Goal: Task Accomplishment & Management: Use online tool/utility

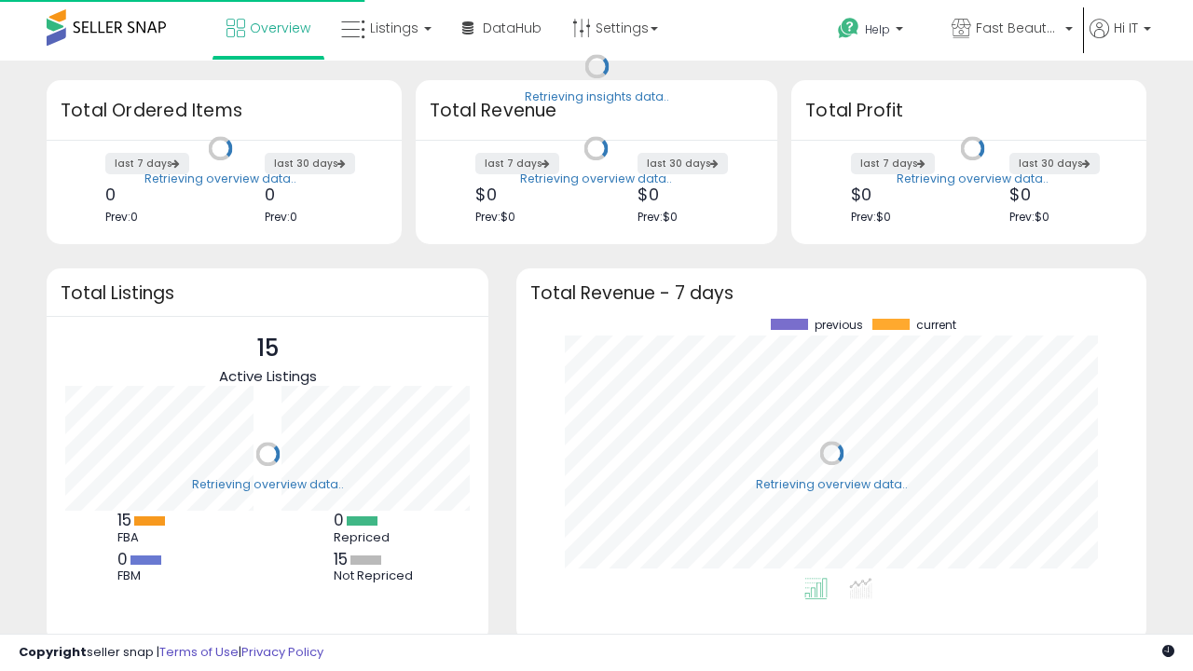
scroll to position [259, 593]
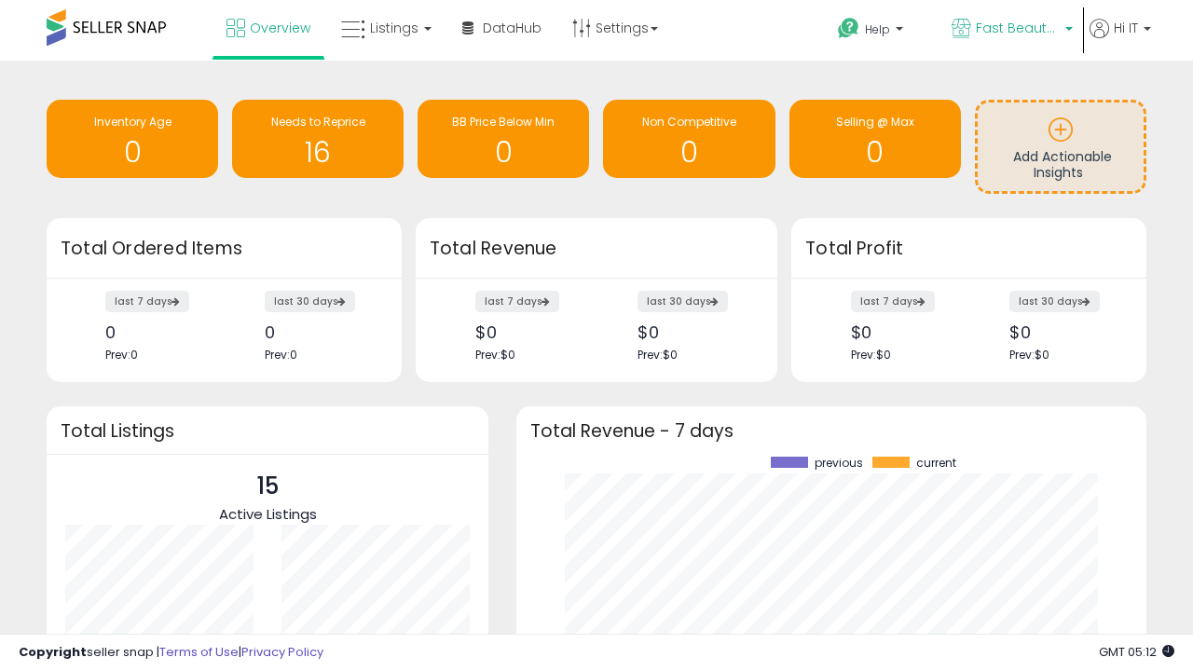
click at [1010, 30] on span "Fast Beauty ([GEOGRAPHIC_DATA])" at bounding box center [1018, 28] width 84 height 19
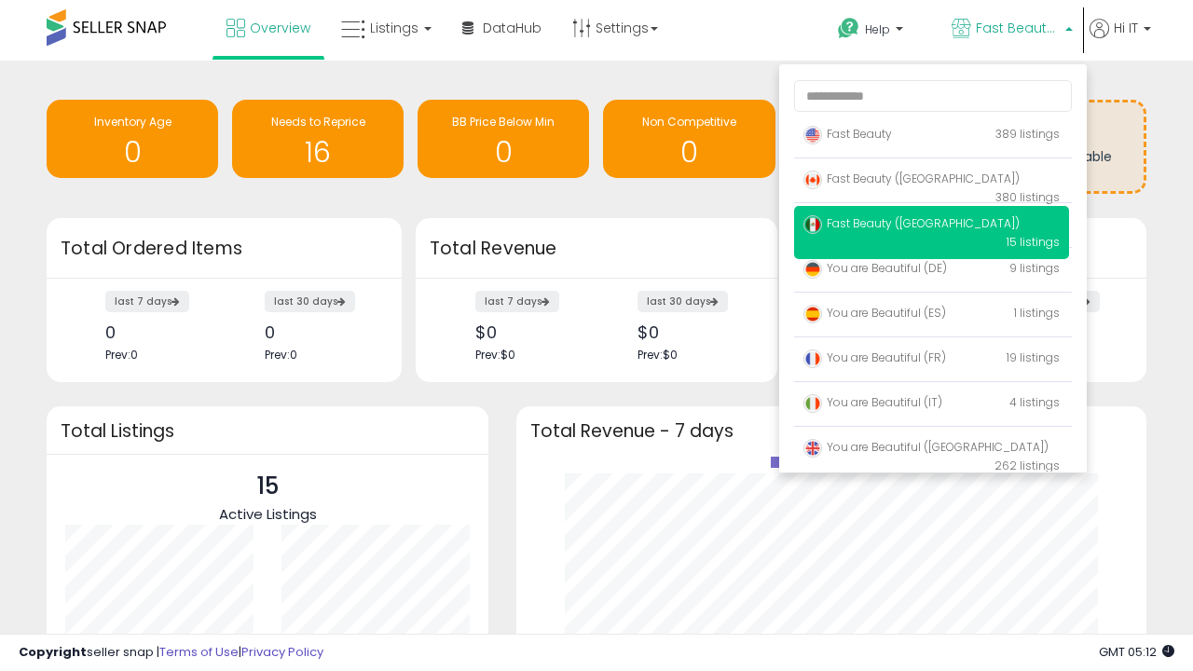
click at [931, 137] on p "Fast Beauty 389 listings" at bounding box center [931, 134] width 275 height 37
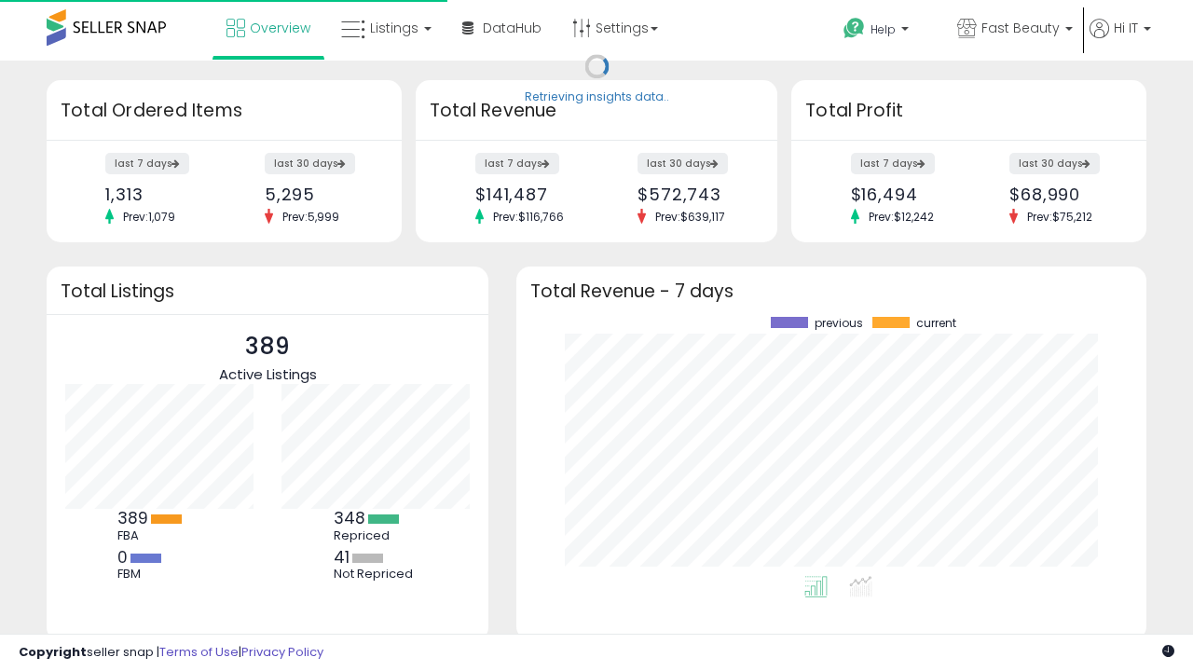
scroll to position [259, 593]
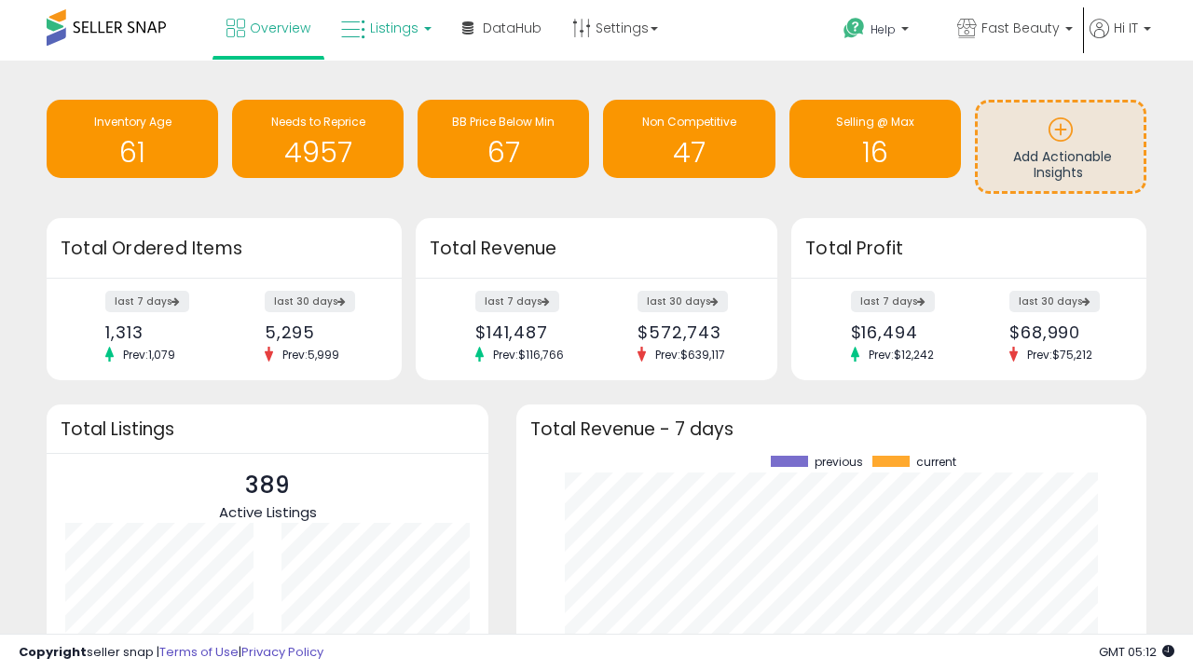
click at [384, 28] on span "Listings" at bounding box center [394, 28] width 48 height 19
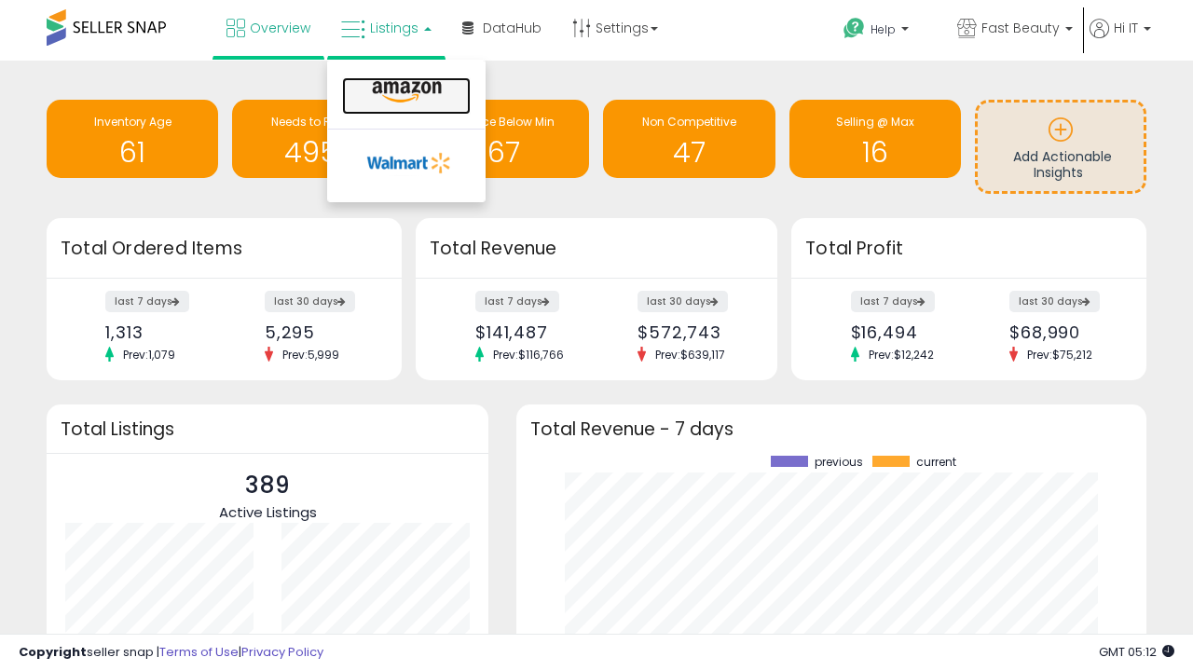
click at [404, 92] on icon at bounding box center [406, 92] width 81 height 24
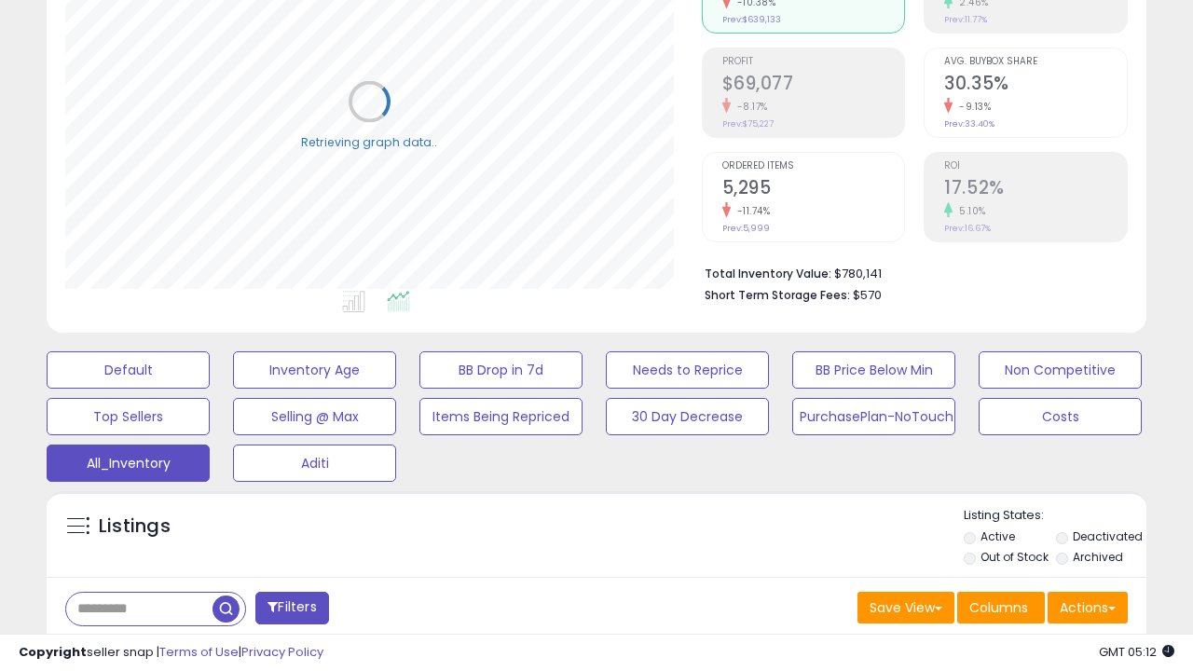
scroll to position [556, 0]
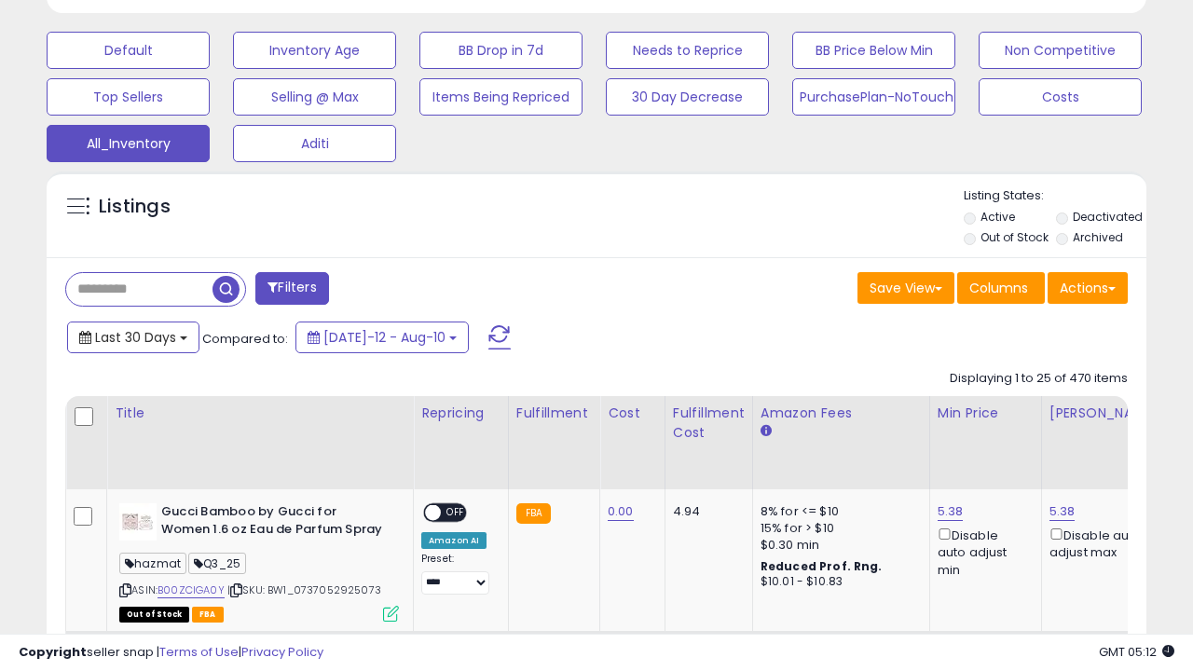
click at [132, 335] on span "Last 30 Days" at bounding box center [135, 337] width 81 height 19
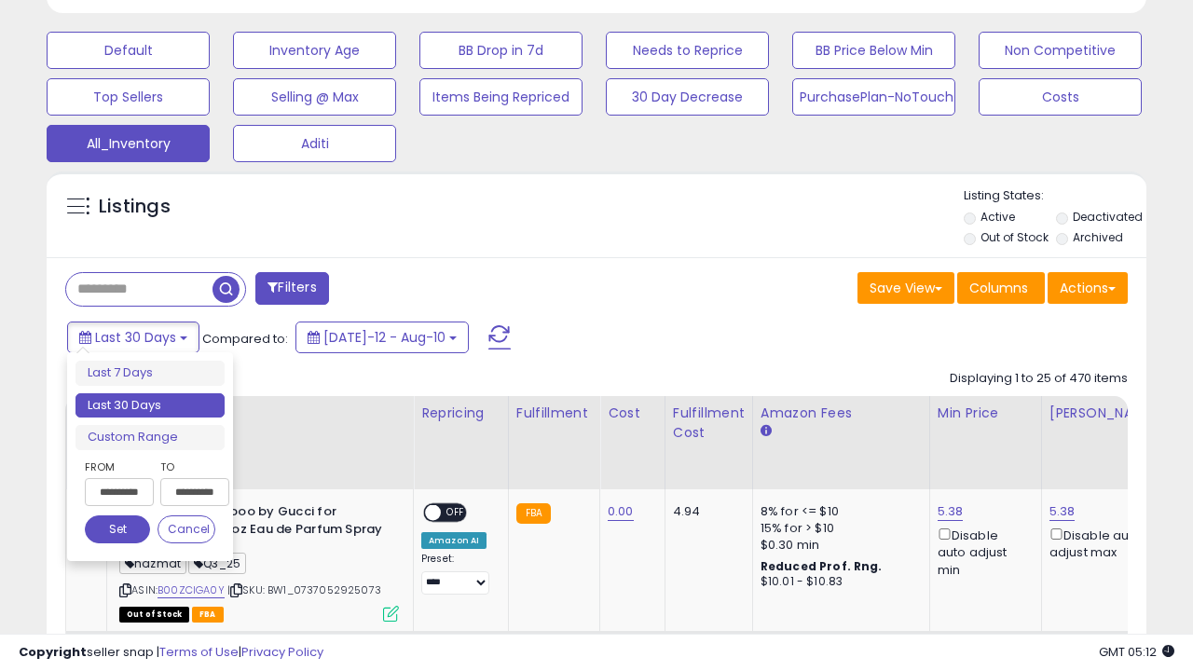
click at [150, 405] on li "Last 30 Days" at bounding box center [149, 405] width 149 height 25
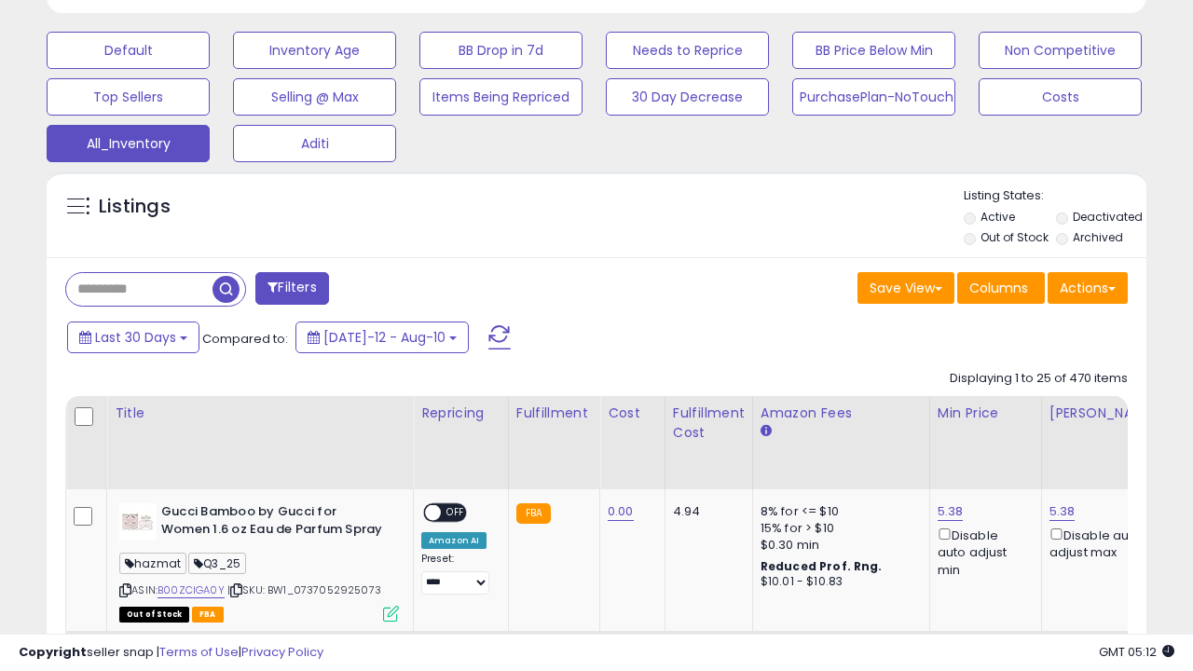
scroll to position [382, 636]
click at [1088, 286] on button "Actions" at bounding box center [1087, 288] width 80 height 32
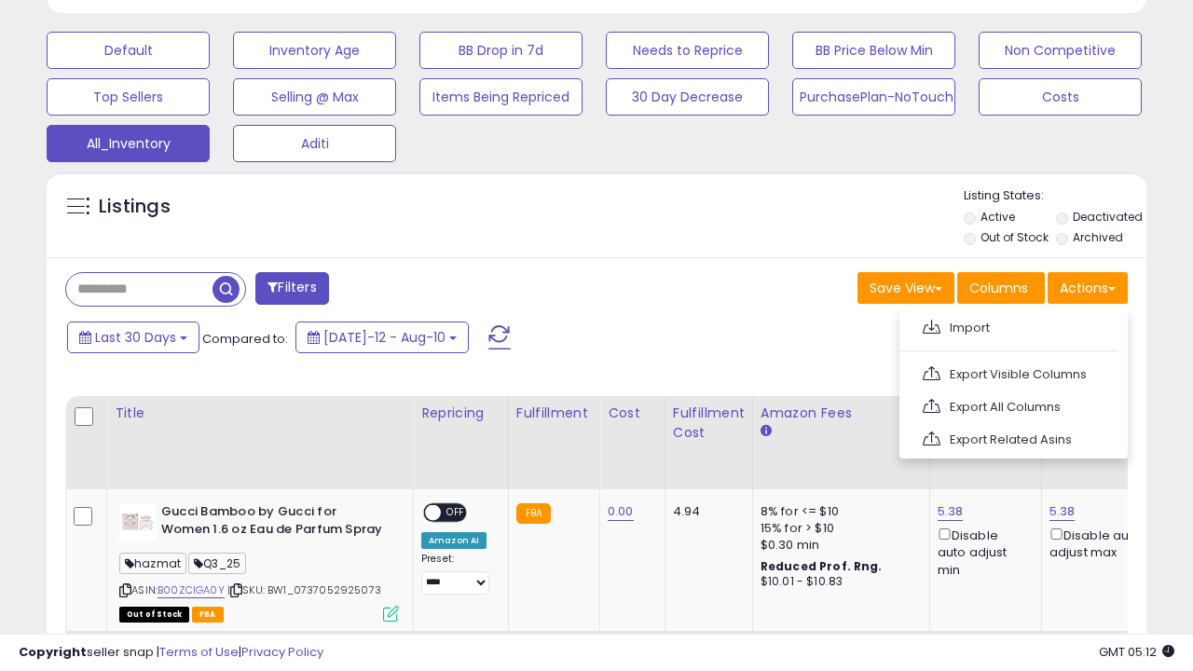
click at [1011, 404] on link "Export All Columns" at bounding box center [1012, 406] width 204 height 29
